Goal: Information Seeking & Learning: Learn about a topic

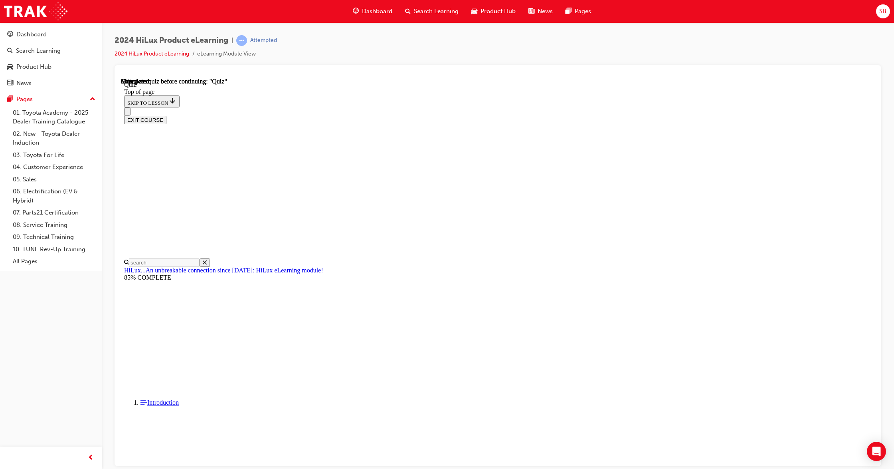
scroll to position [50, 0]
drag, startPoint x: 414, startPoint y: 194, endPoint x: 455, endPoint y: 311, distance: 124.3
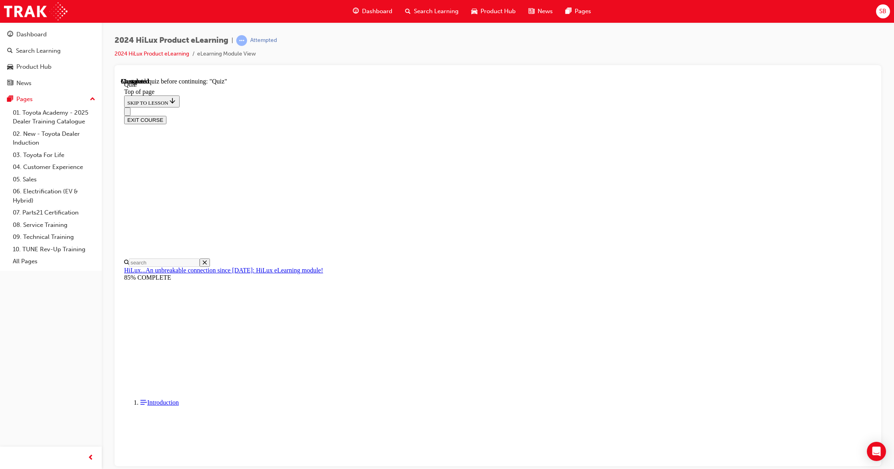
copy div "How many SRS Air Bags does the Double-Cab Hilux have? Choose the most correct a…"
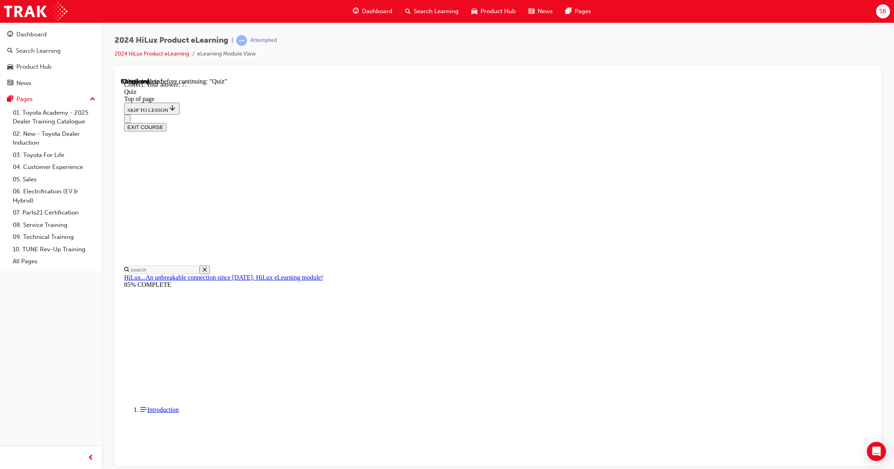
drag, startPoint x: 404, startPoint y: 189, endPoint x: 464, endPoint y: 275, distance: 104.7
copy div "True or False : Blind Spot Monitor (BSM) is a standard feature on the SR5, Rogu…"
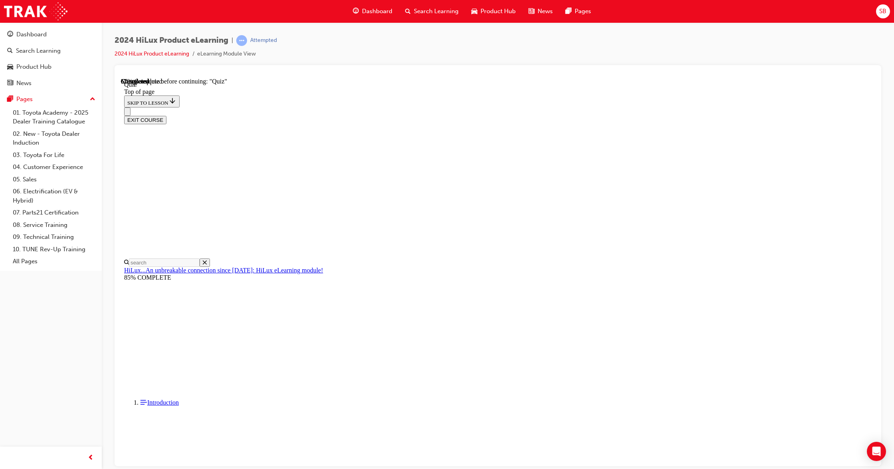
drag, startPoint x: 406, startPoint y: 196, endPoint x: 562, endPoint y: 308, distance: 191.8
copy div "Which iteration of Toyota Safety Sense (TSS) comes standard on the HiLux? Choos…"
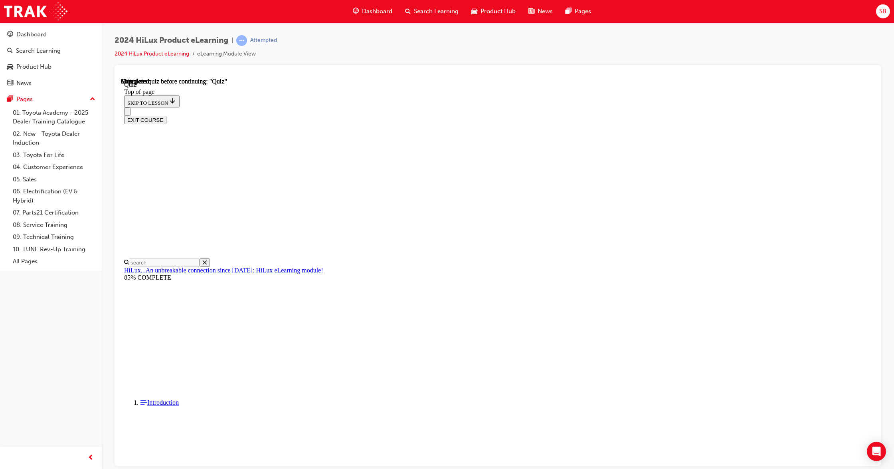
scroll to position [50, 0]
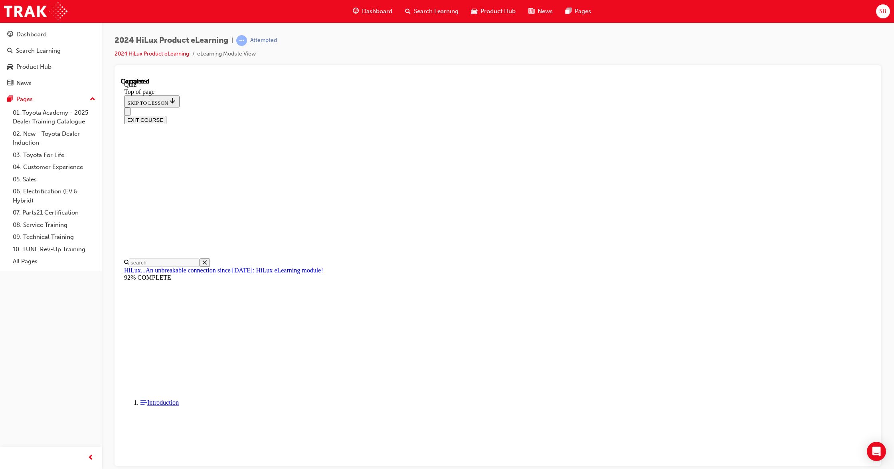
scroll to position [50, 0]
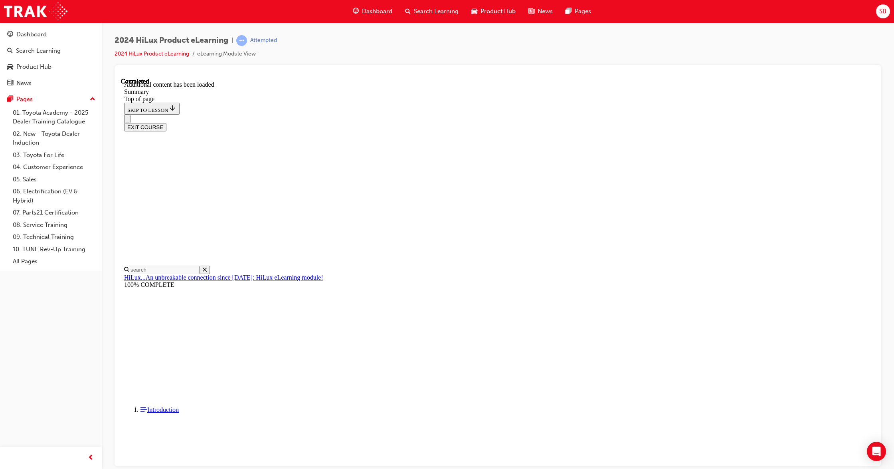
scroll to position [692, 0]
click at [383, 8] on span "Dashboard" at bounding box center [377, 11] width 30 height 9
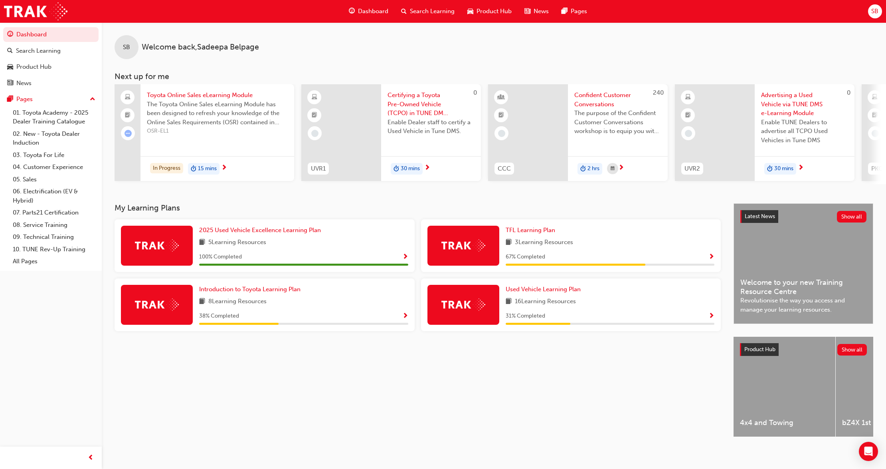
click at [201, 101] on span "The Toyota Online Sales eLearning Module has been designed to refresh your know…" at bounding box center [217, 113] width 141 height 27
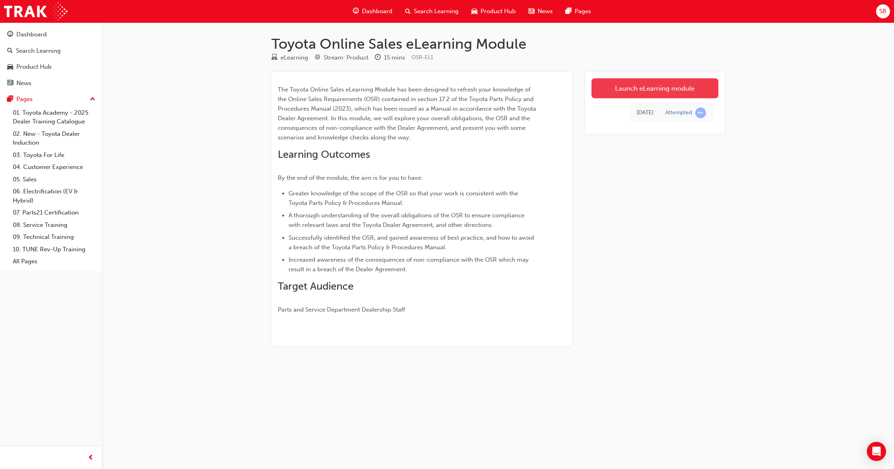
click at [611, 91] on link "Launch eLearning module" at bounding box center [655, 88] width 127 height 20
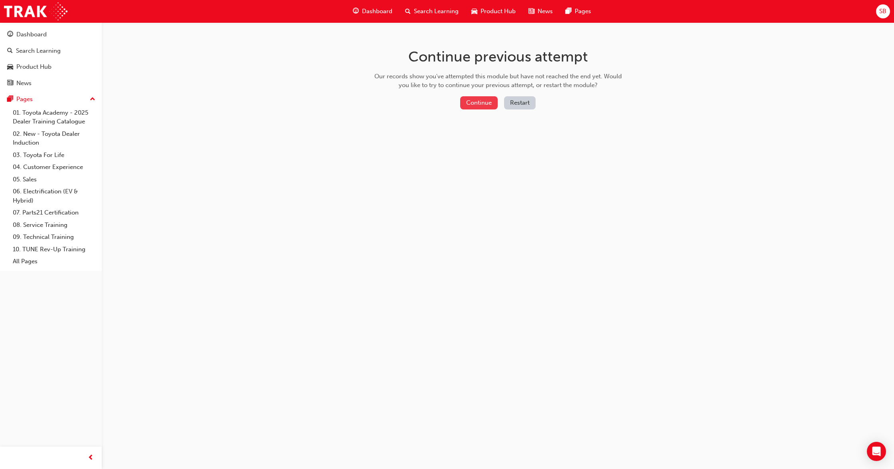
click at [470, 104] on button "Continue" at bounding box center [479, 102] width 38 height 13
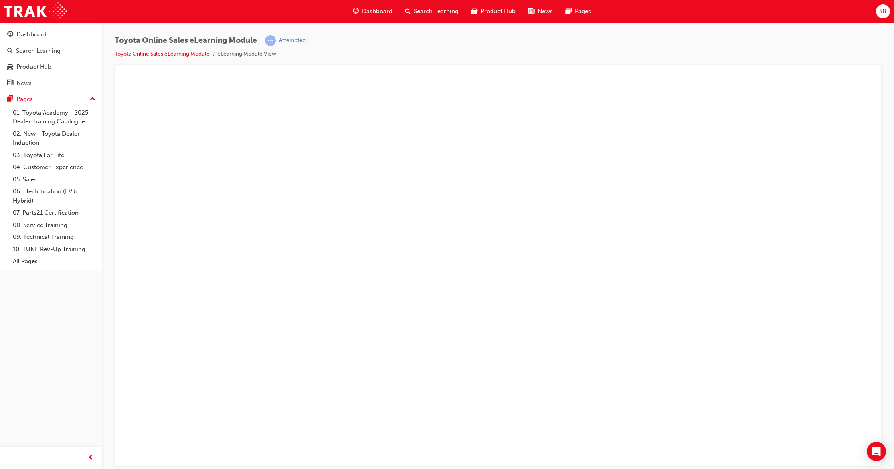
click at [195, 53] on link "Toyota Online Sales eLearning Module" at bounding box center [162, 53] width 95 height 7
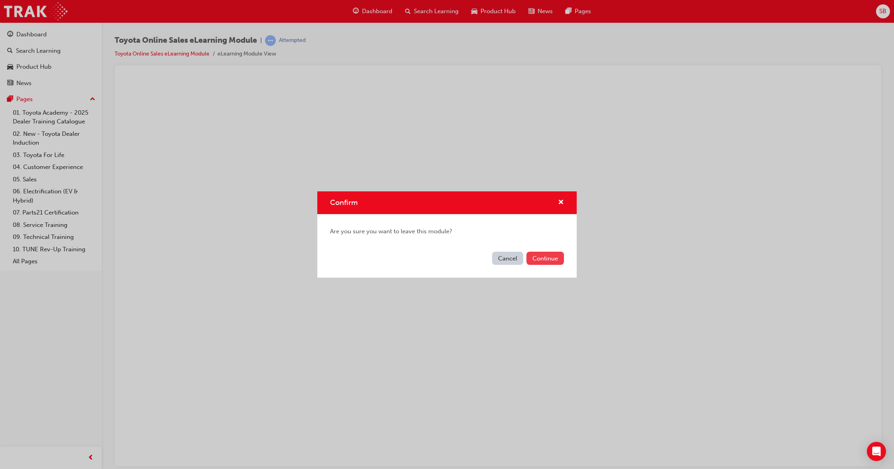
click at [553, 253] on button "Continue" at bounding box center [546, 258] width 38 height 13
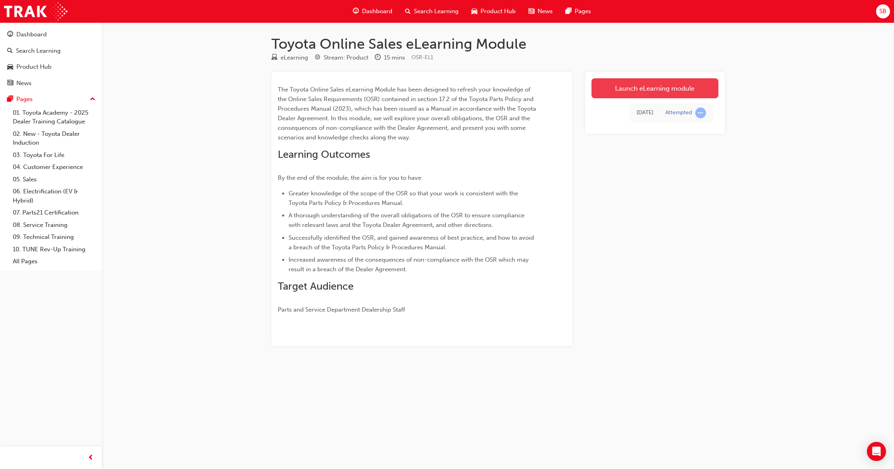
click at [673, 89] on link "Launch eLearning module" at bounding box center [655, 88] width 127 height 20
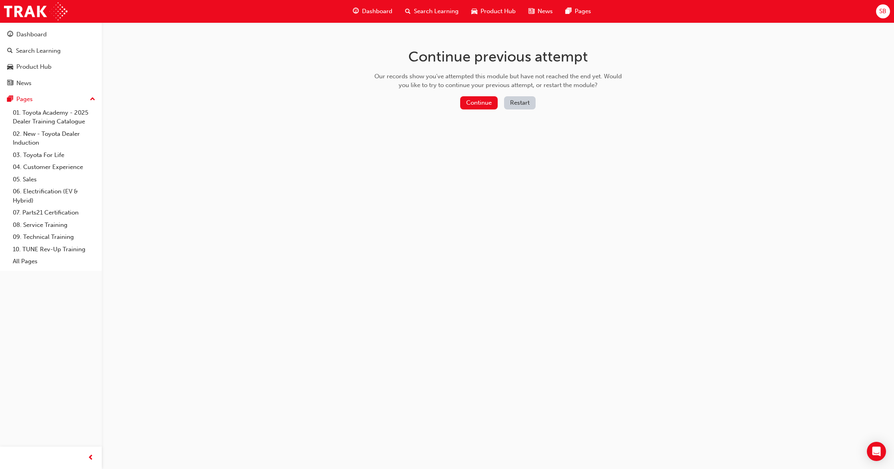
click at [518, 104] on button "Restart" at bounding box center [520, 102] width 32 height 13
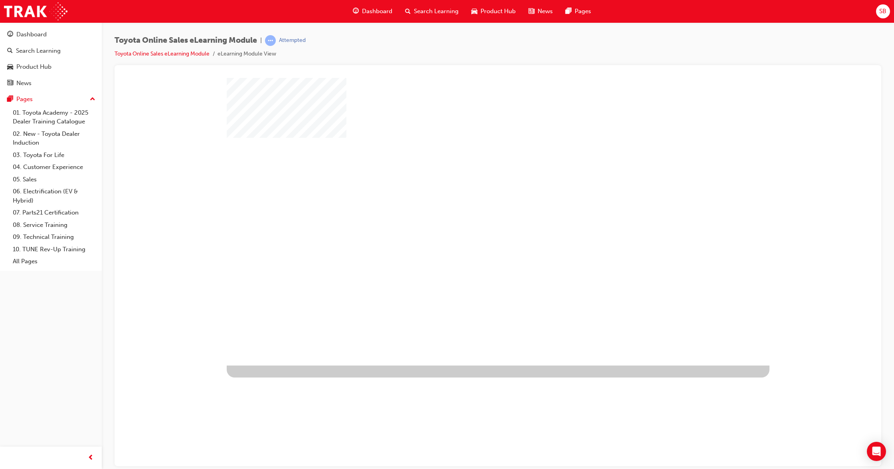
click at [475, 198] on div "play" at bounding box center [475, 198] width 0 height 0
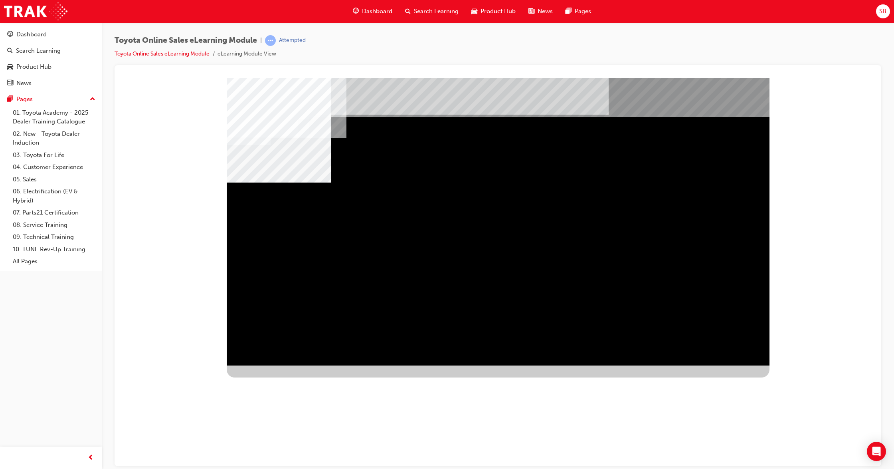
drag, startPoint x: 414, startPoint y: 245, endPoint x: 482, endPoint y: 241, distance: 67.6
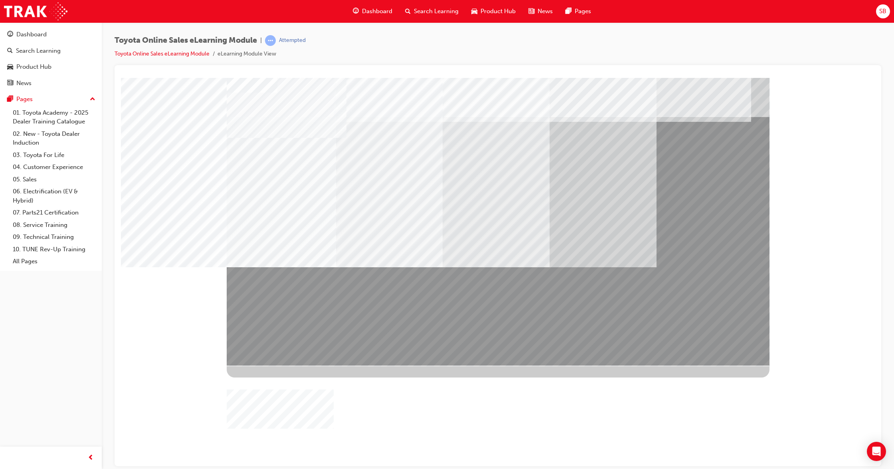
drag, startPoint x: 594, startPoint y: 321, endPoint x: 476, endPoint y: 293, distance: 121.1
click at [304, 281] on div at bounding box center [498, 220] width 543 height 287
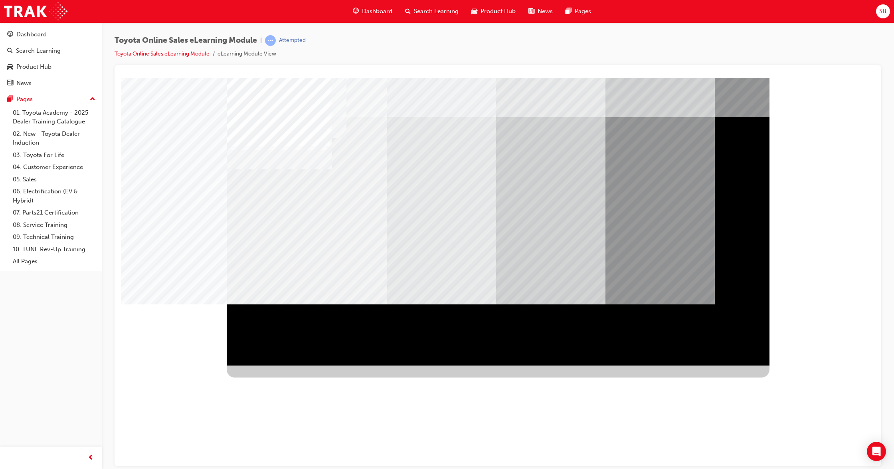
drag, startPoint x: 591, startPoint y: 311, endPoint x: 401, endPoint y: 281, distance: 192.5
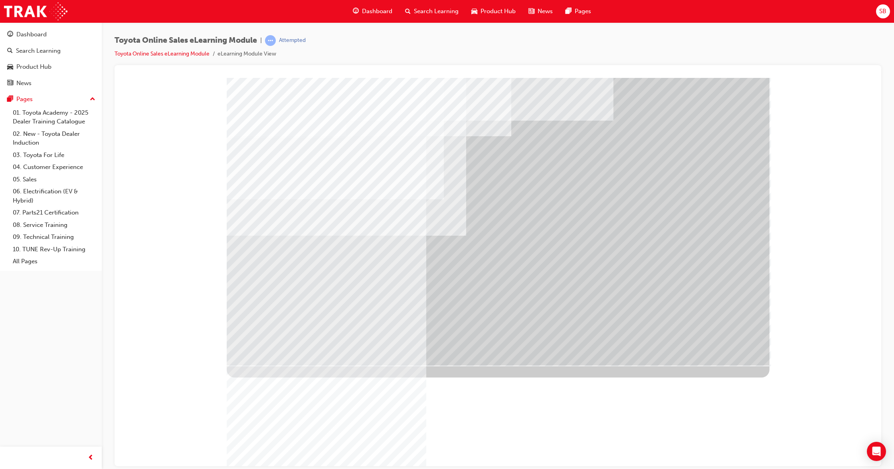
drag, startPoint x: 335, startPoint y: 262, endPoint x: 482, endPoint y: 359, distance: 176.3
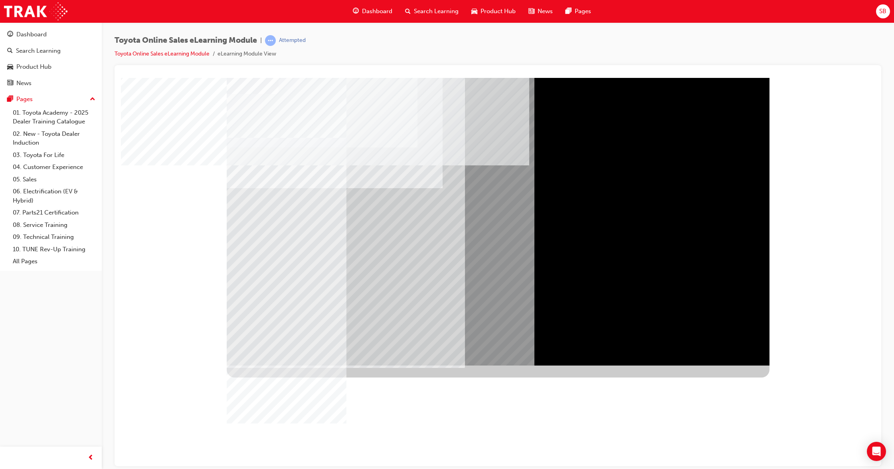
drag, startPoint x: 278, startPoint y: 129, endPoint x: 609, endPoint y: 309, distance: 376.8
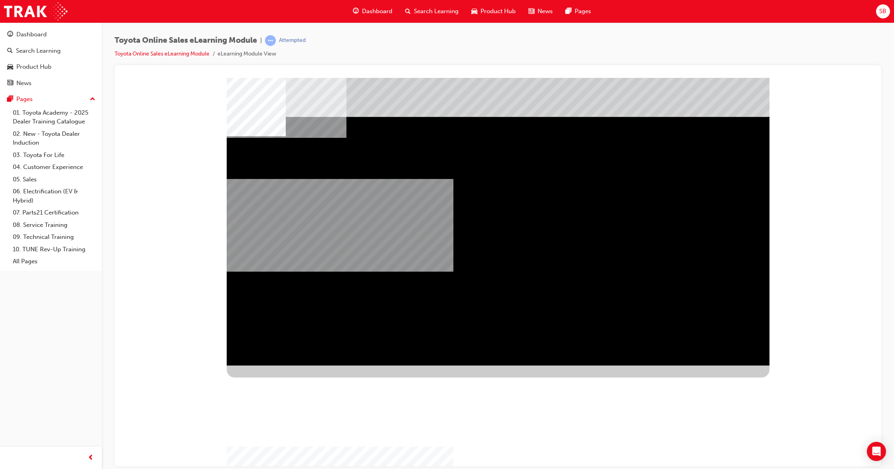
drag, startPoint x: 403, startPoint y: 281, endPoint x: 516, endPoint y: 281, distance: 113.4
click at [516, 281] on div "multistate" at bounding box center [498, 220] width 543 height 287
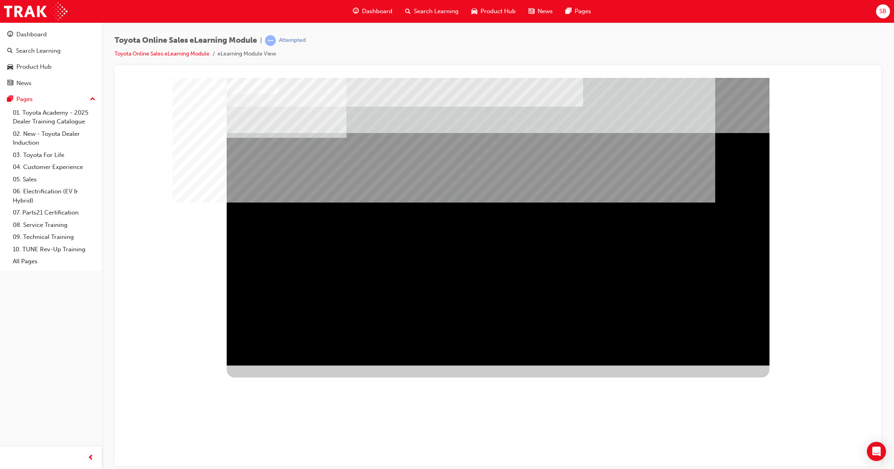
click at [277, 463] on div "NEXT Trigger this button to go to the next slide" at bounding box center [252, 470] width 50 height 14
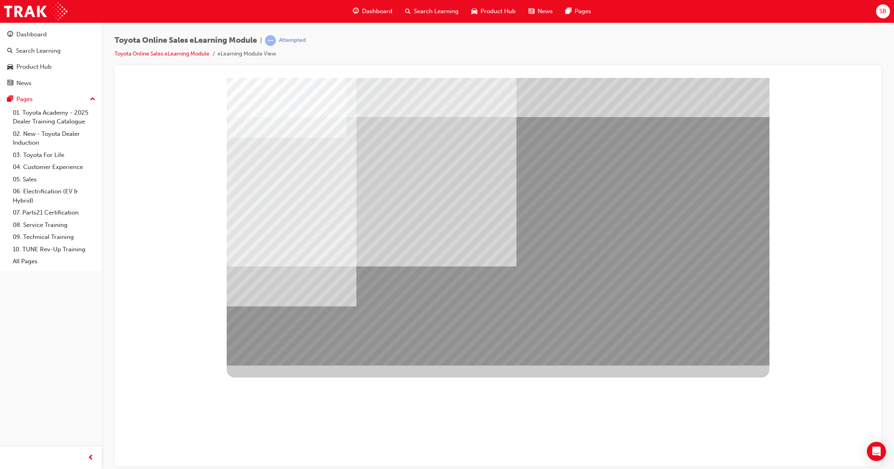
drag, startPoint x: 364, startPoint y: 176, endPoint x: 394, endPoint y: 187, distance: 31.7
drag, startPoint x: 387, startPoint y: 182, endPoint x: 484, endPoint y: 237, distance: 111.6
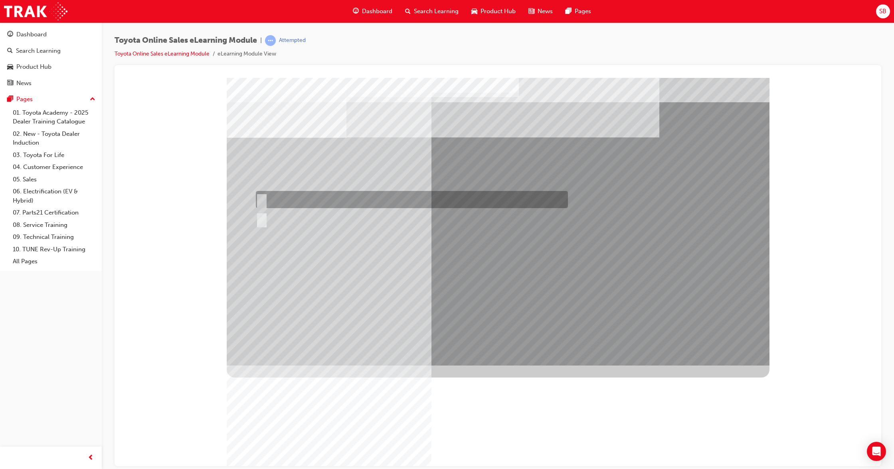
click at [280, 198] on div at bounding box center [410, 199] width 312 height 17
radio input "true"
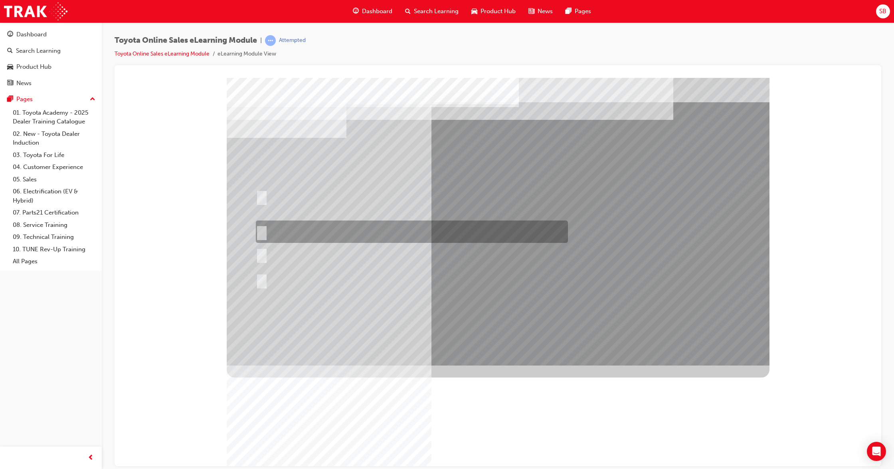
click at [292, 228] on div at bounding box center [410, 231] width 312 height 22
radio input "true"
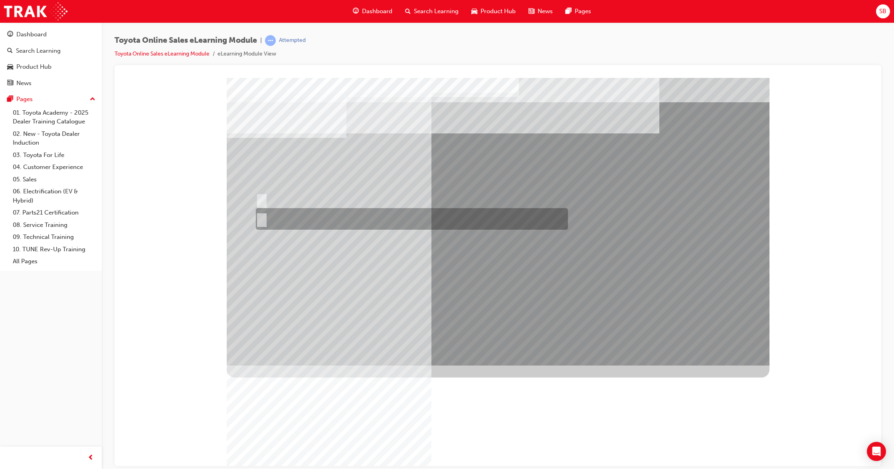
click at [278, 217] on div at bounding box center [410, 219] width 312 height 22
radio input "true"
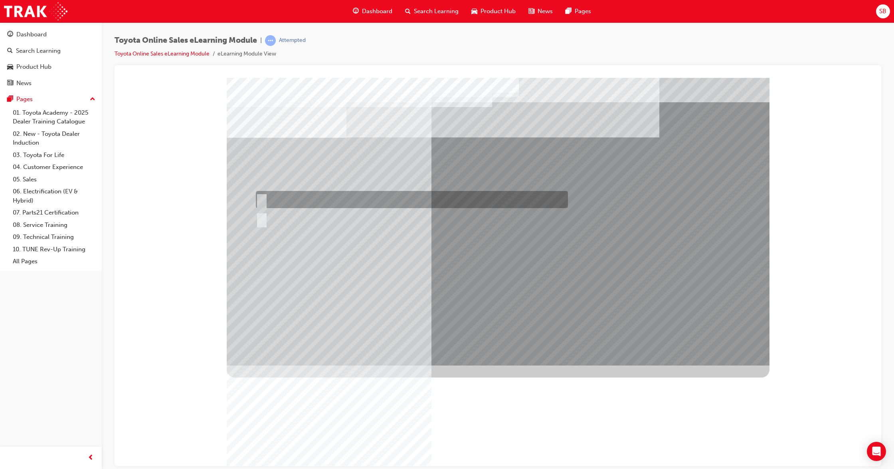
click at [283, 194] on div at bounding box center [410, 199] width 312 height 17
radio input "true"
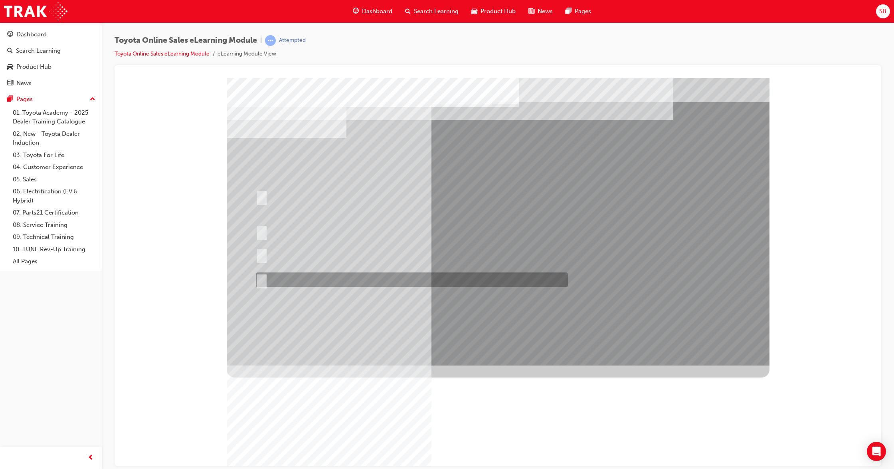
click at [318, 274] on div at bounding box center [410, 279] width 312 height 15
radio input "true"
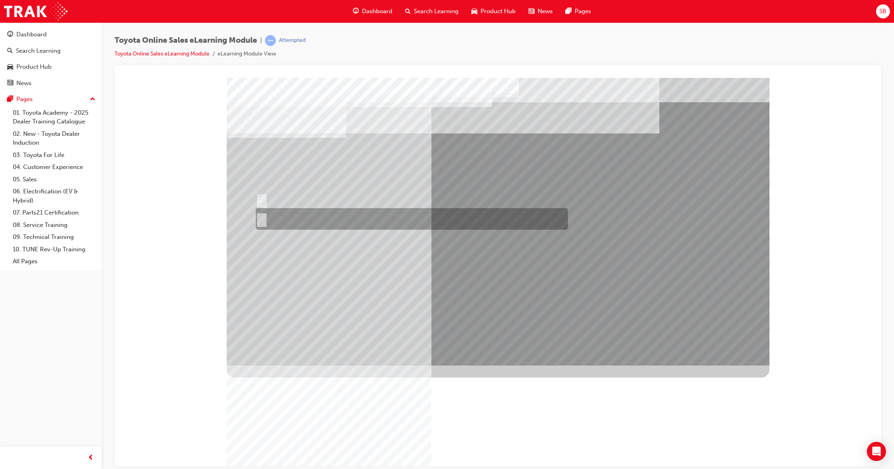
click at [282, 213] on div at bounding box center [410, 219] width 312 height 22
radio input "true"
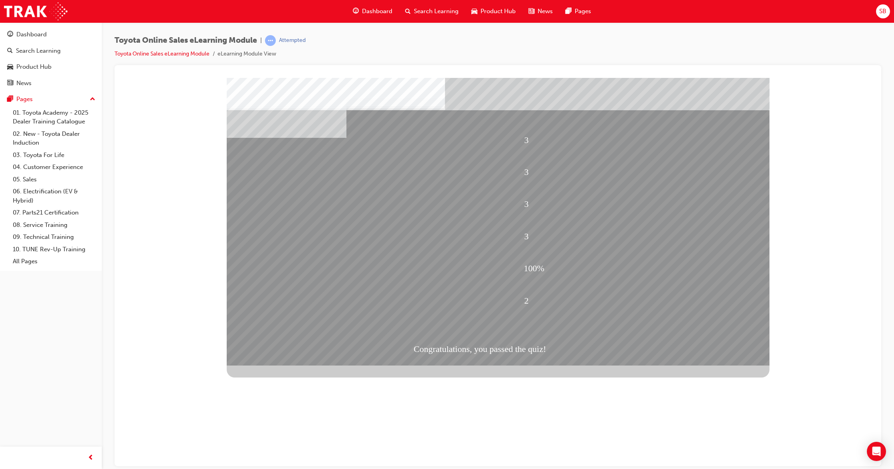
click at [381, 11] on span "Dashboard" at bounding box center [377, 11] width 30 height 9
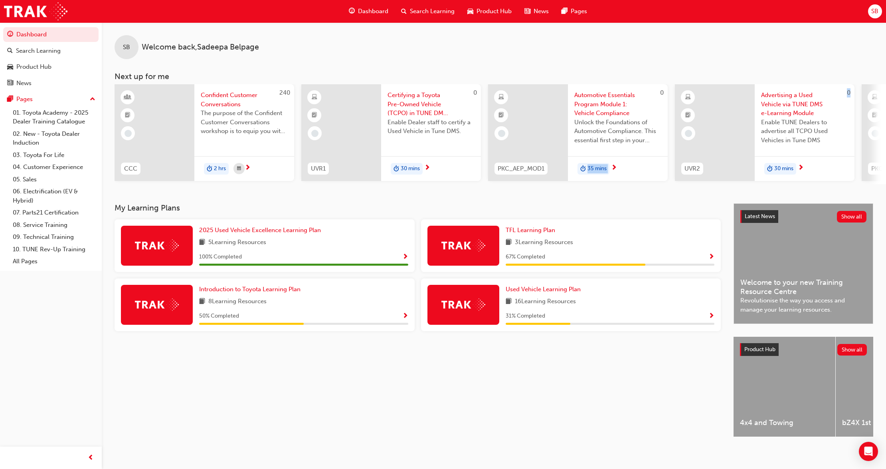
drag, startPoint x: 581, startPoint y: 184, endPoint x: 704, endPoint y: 188, distance: 122.2
click at [704, 188] on div "SB Welcome back , [PERSON_NAME] Next up for me 240 CCC Confident Customer Conve…" at bounding box center [494, 112] width 785 height 181
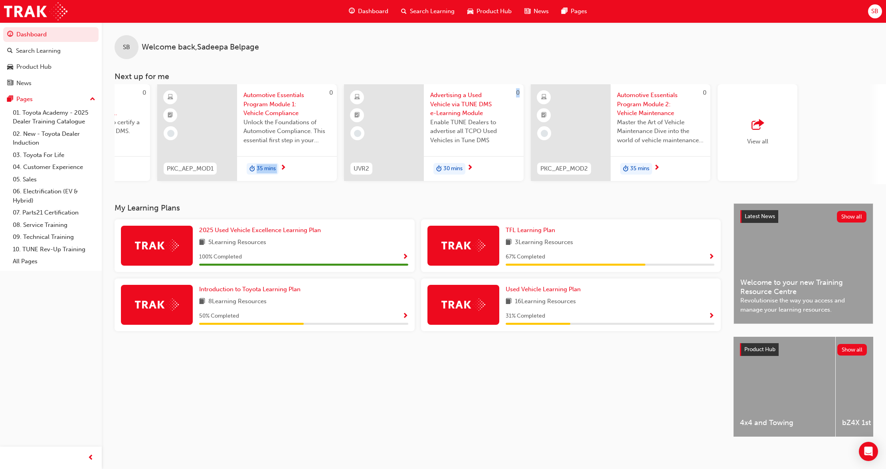
scroll to position [0, 348]
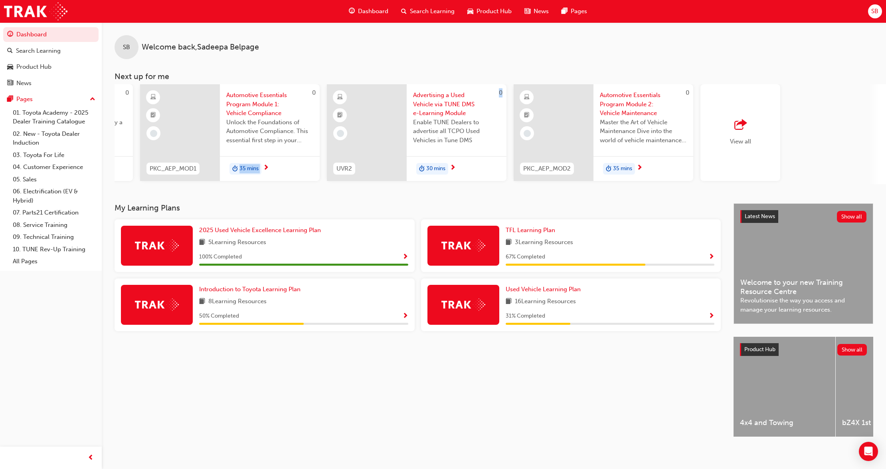
click at [759, 158] on div "View all" at bounding box center [741, 132] width 80 height 97
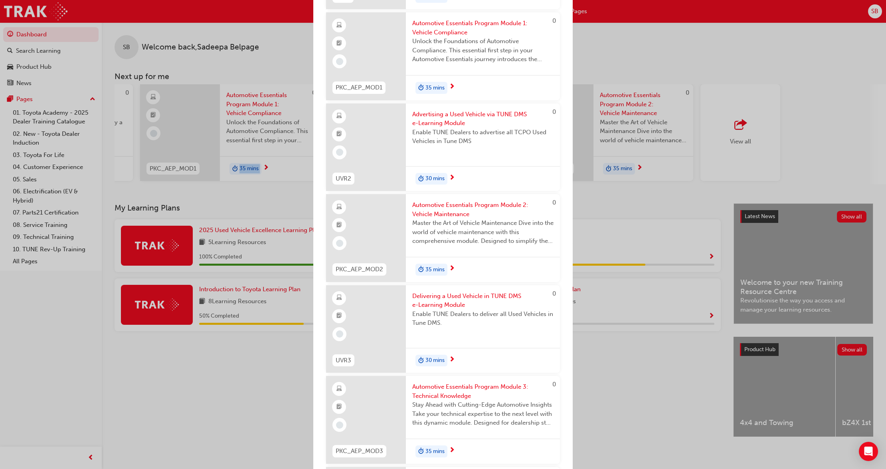
scroll to position [0, 0]
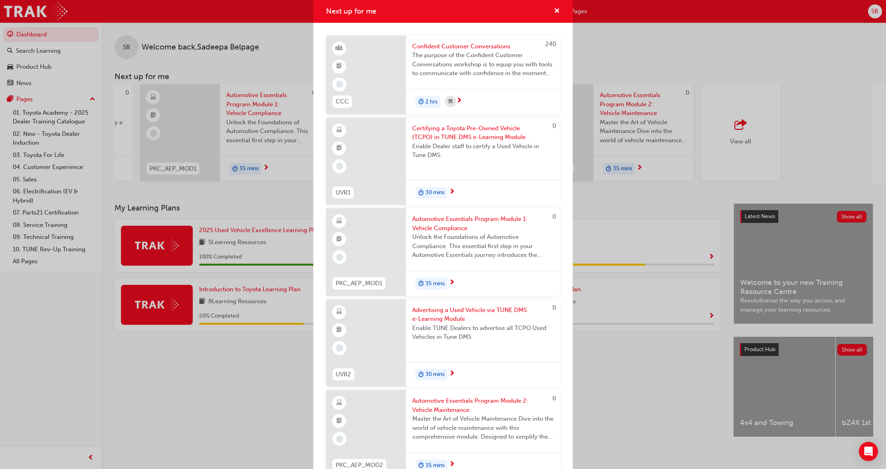
click at [652, 56] on div "Next up for me 240 CCC Confident Customer Conversations The purpose of the Conf…" at bounding box center [443, 234] width 886 height 469
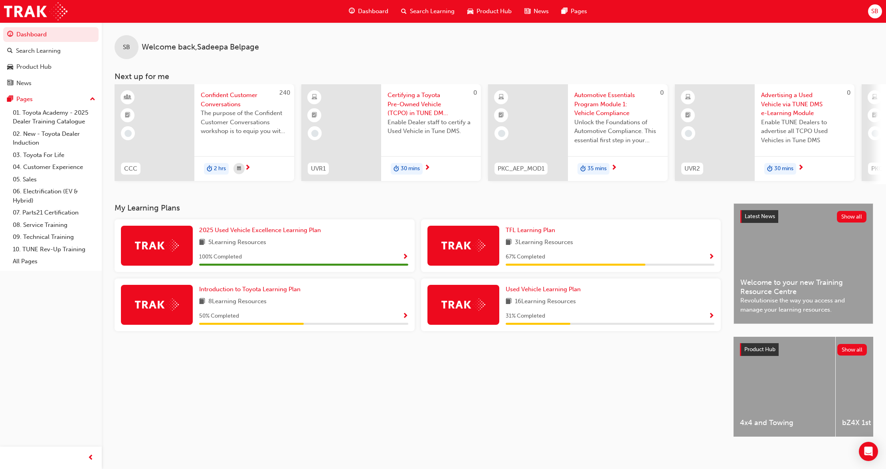
click at [178, 129] on div at bounding box center [155, 132] width 80 height 97
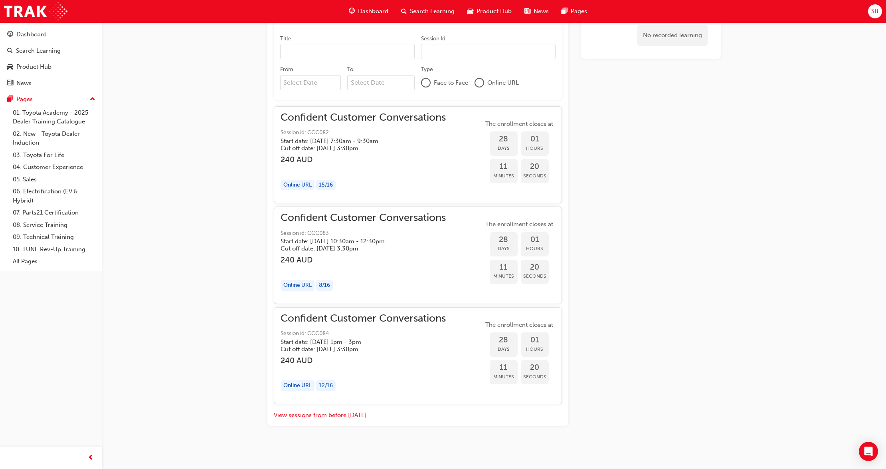
scroll to position [543, 0]
click at [347, 411] on button "View sessions from before [DATE]" at bounding box center [320, 412] width 93 height 9
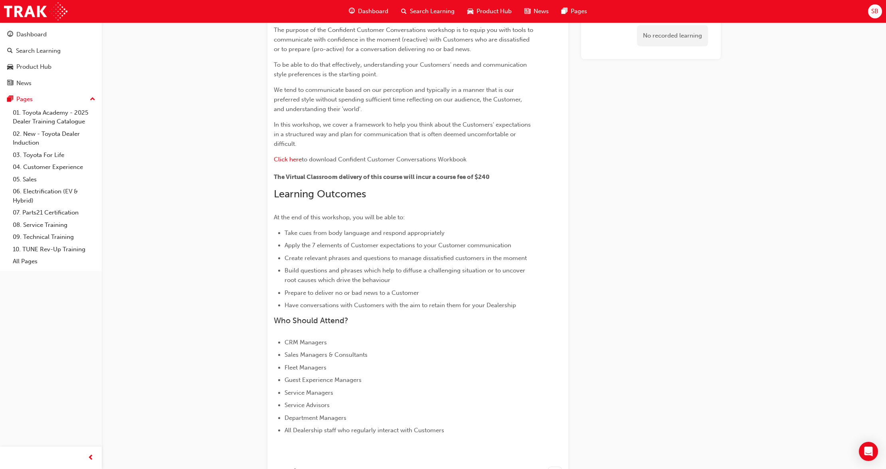
scroll to position [0, 0]
